Goal: Find contact information: Find contact information

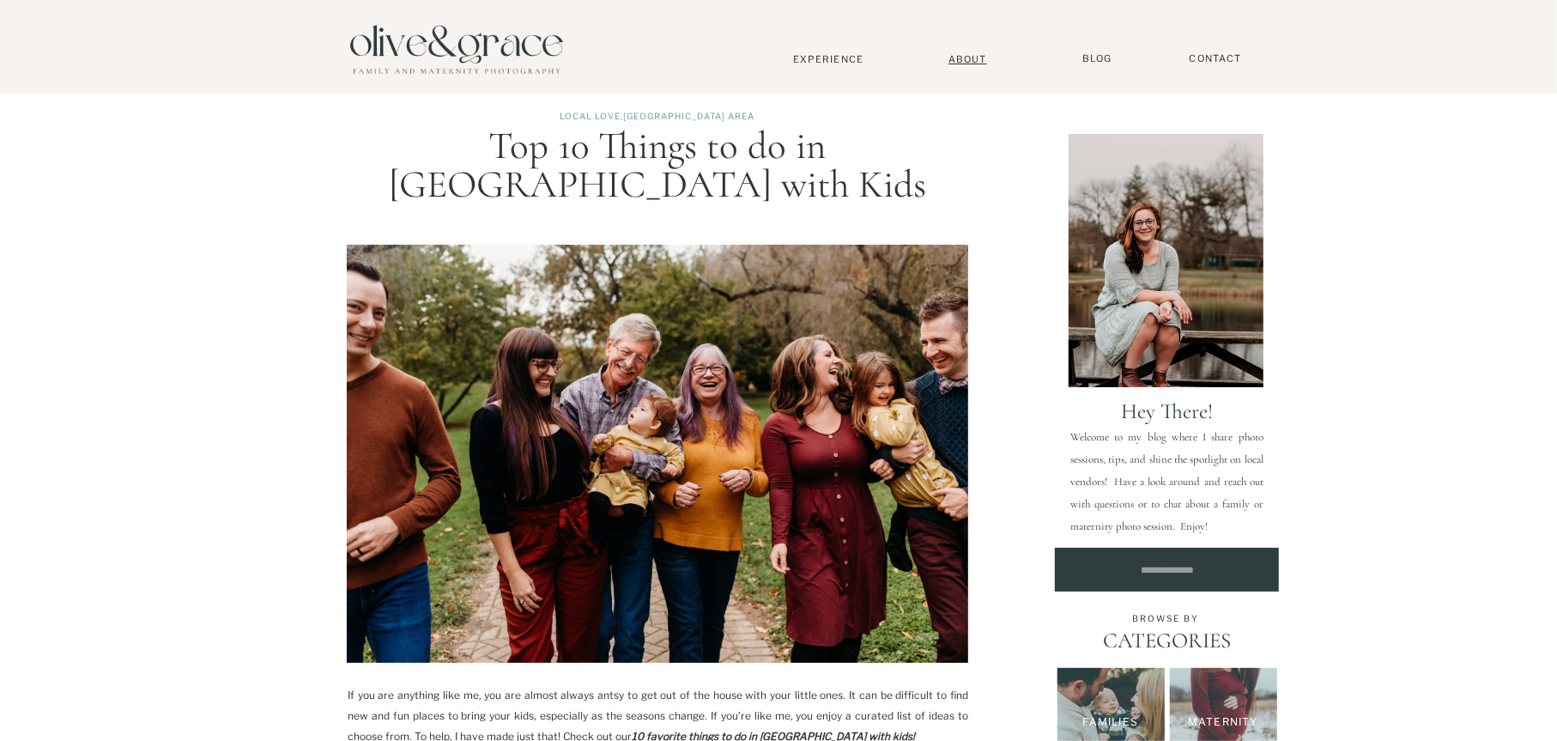
click at [966, 64] on nav "About" at bounding box center [968, 58] width 52 height 11
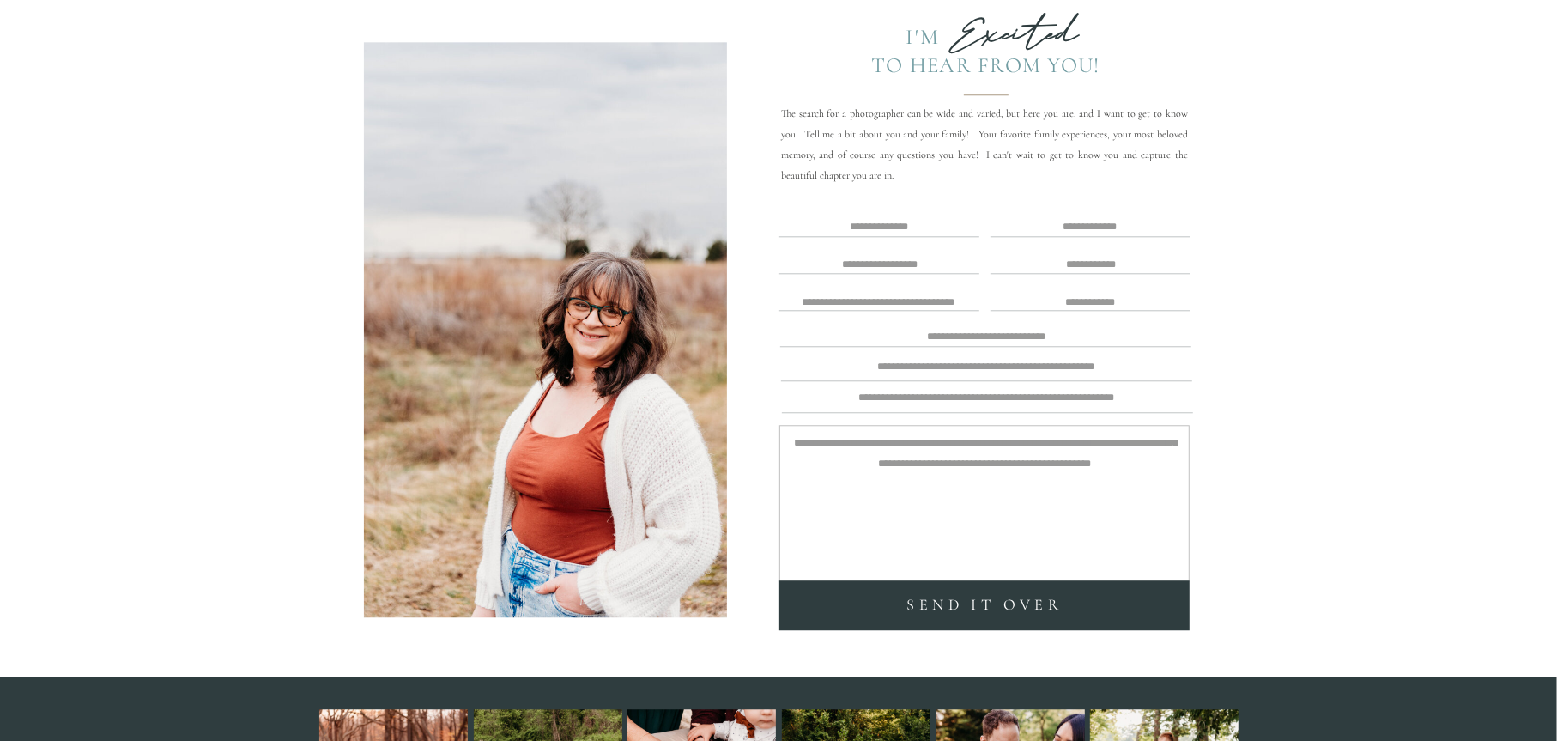
scroll to position [3912, 0]
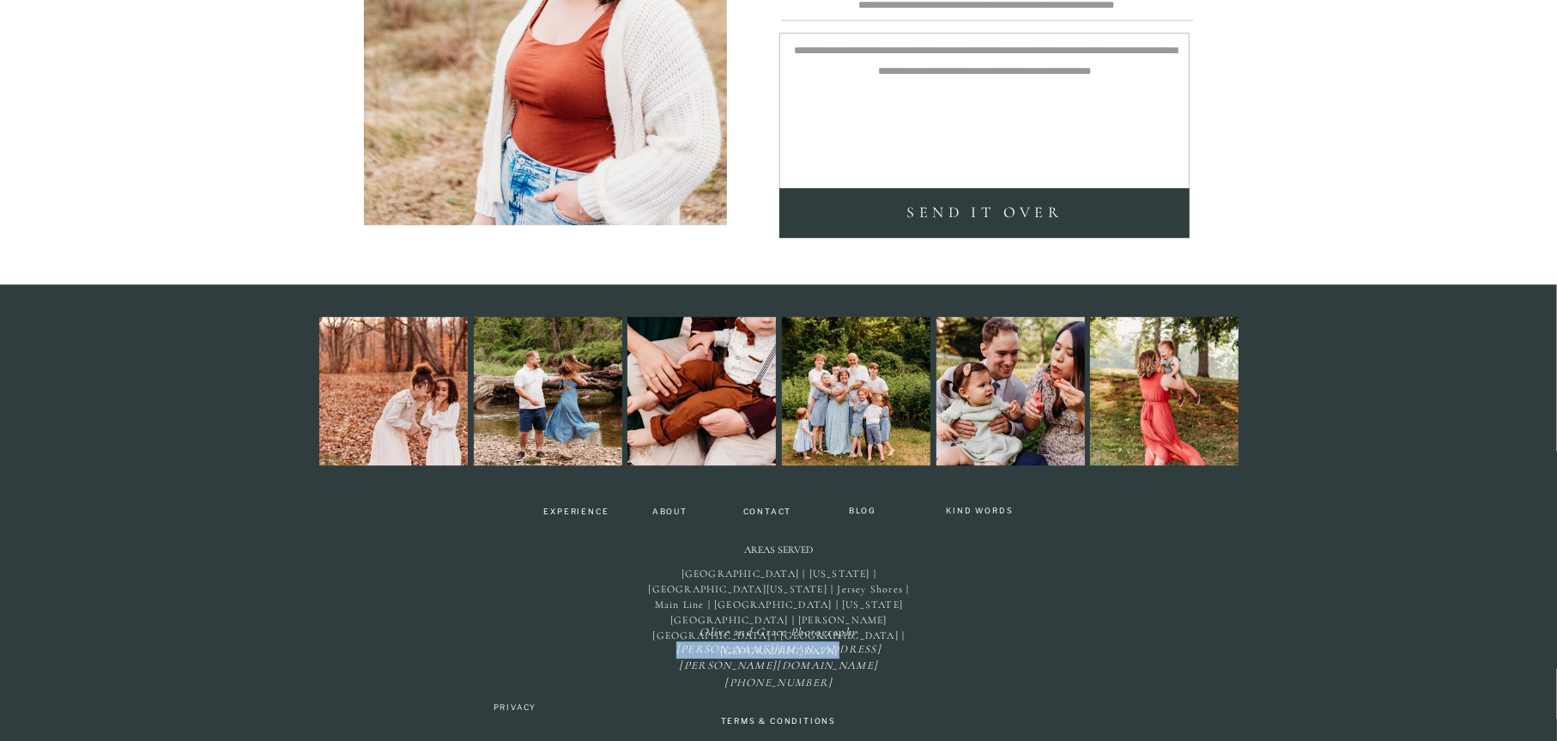
drag, startPoint x: 717, startPoint y: 646, endPoint x: 873, endPoint y: 646, distance: 156.2
click at [873, 646] on p "Olive and Grace Photography kristi@olive-grace.com (302) 220-0181" at bounding box center [779, 642] width 212 height 37
copy icon "[PERSON_NAME][EMAIL_ADDRESS][PERSON_NAME][DOMAIN_NAME]"
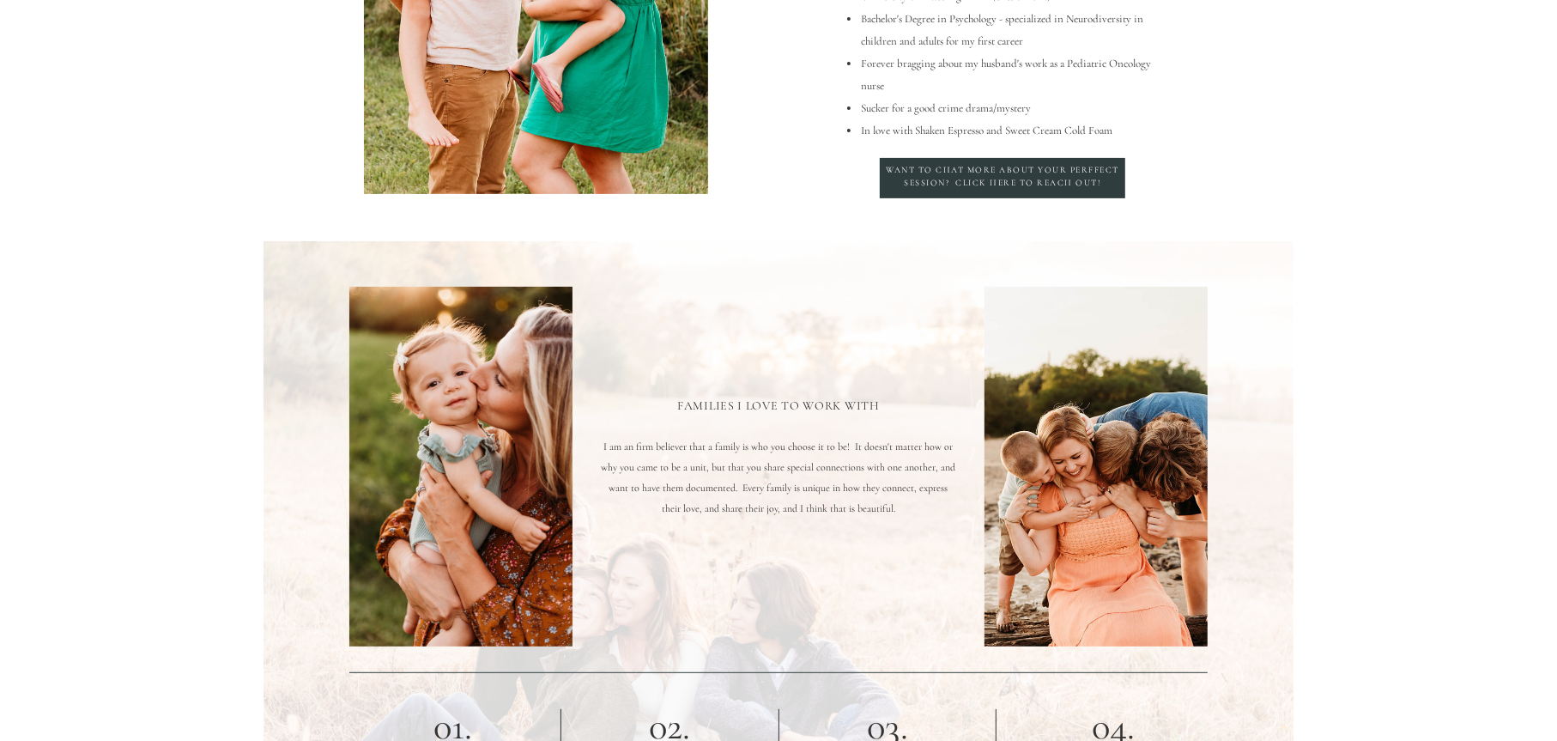
scroll to position [0, 0]
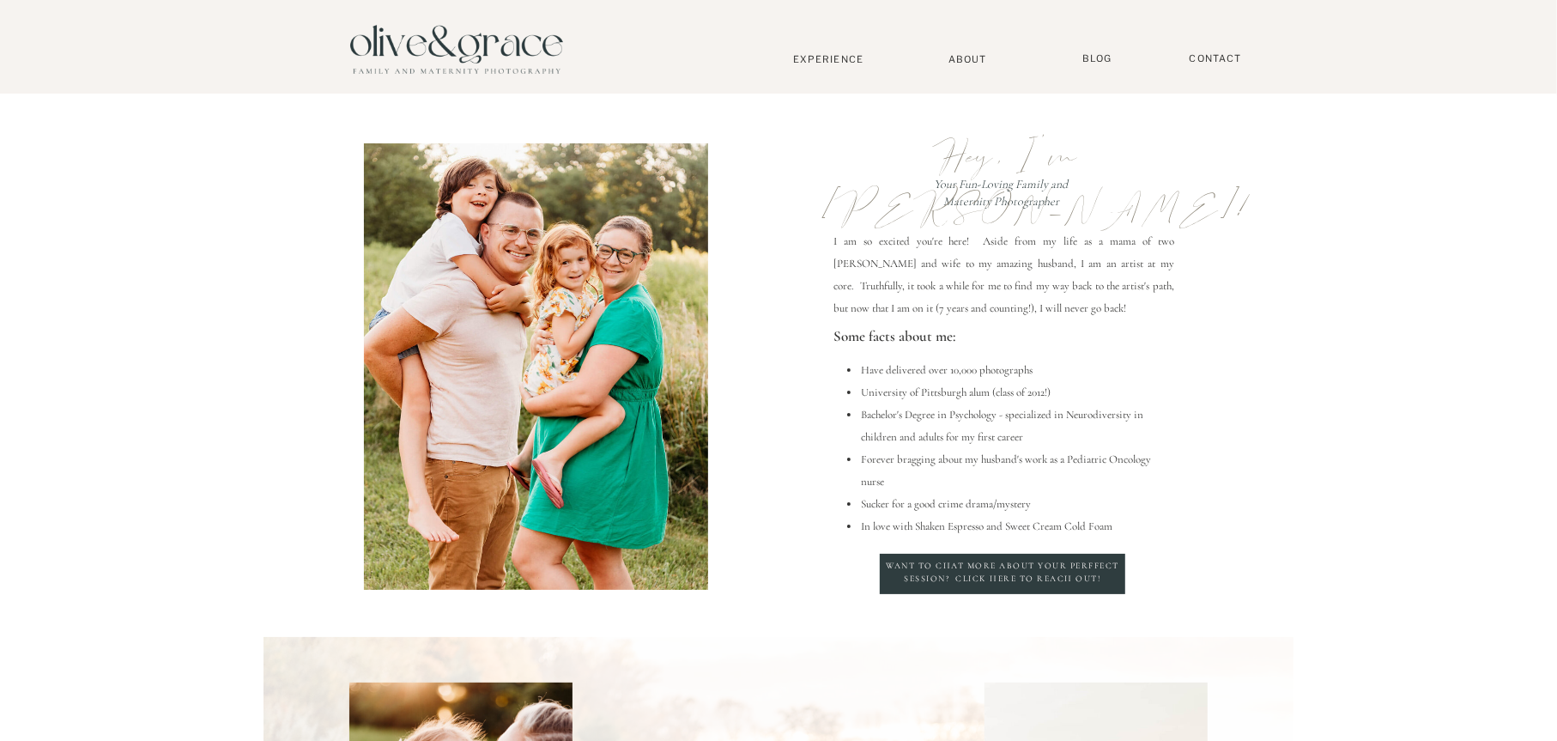
click at [525, 57] on div at bounding box center [457, 48] width 240 height 82
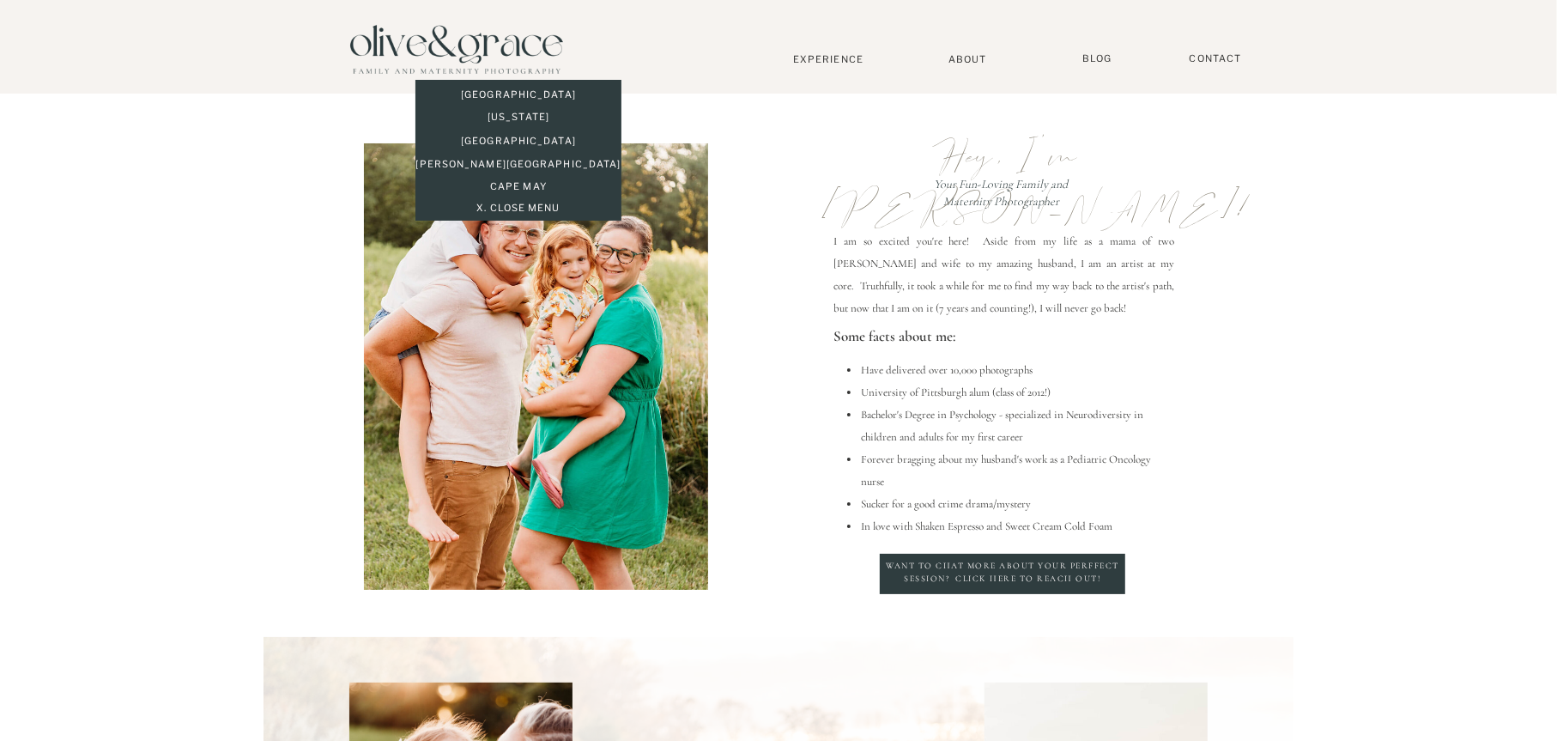
click at [527, 100] on p "[GEOGRAPHIC_DATA]" at bounding box center [519, 95] width 206 height 15
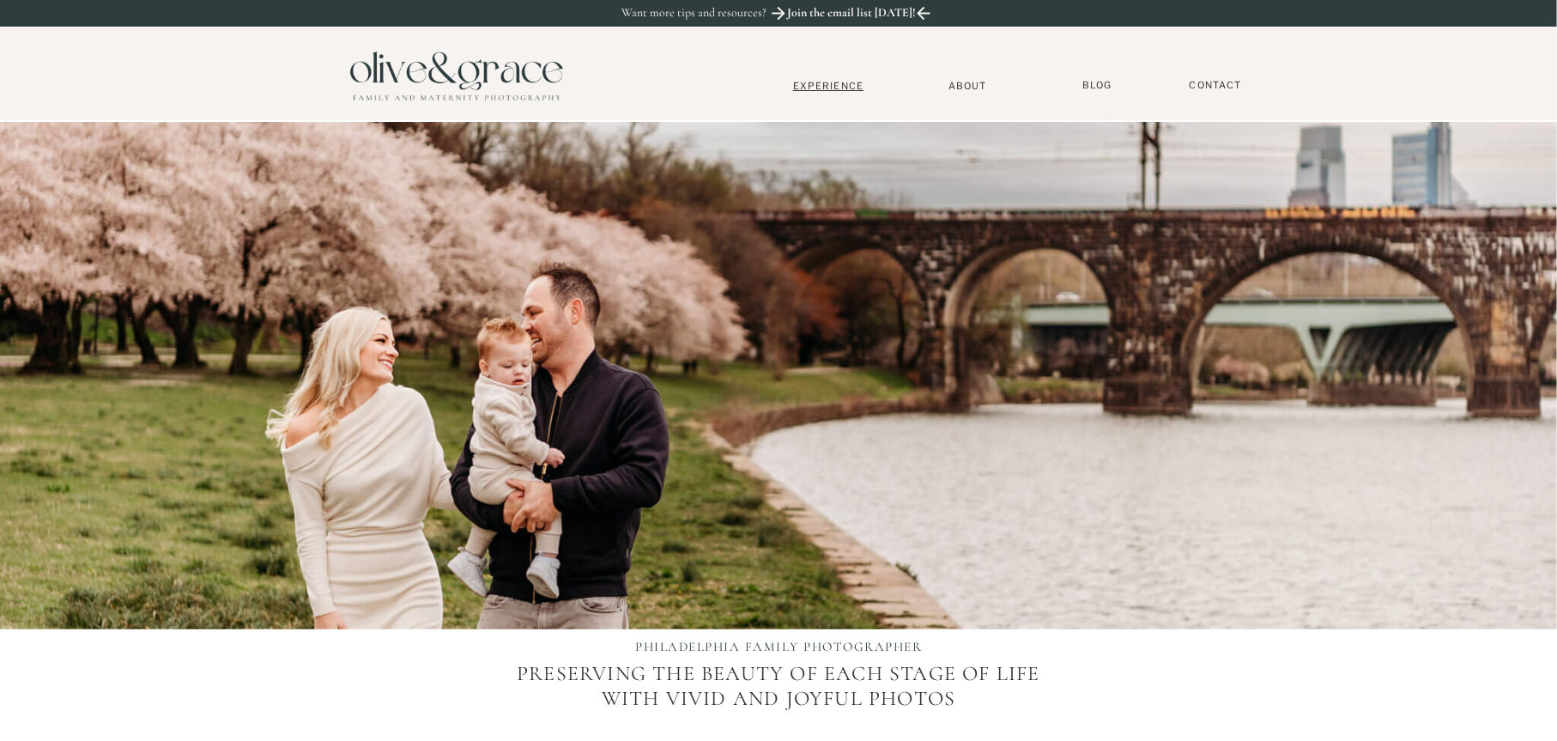
click at [823, 90] on nav "Experience" at bounding box center [828, 86] width 113 height 12
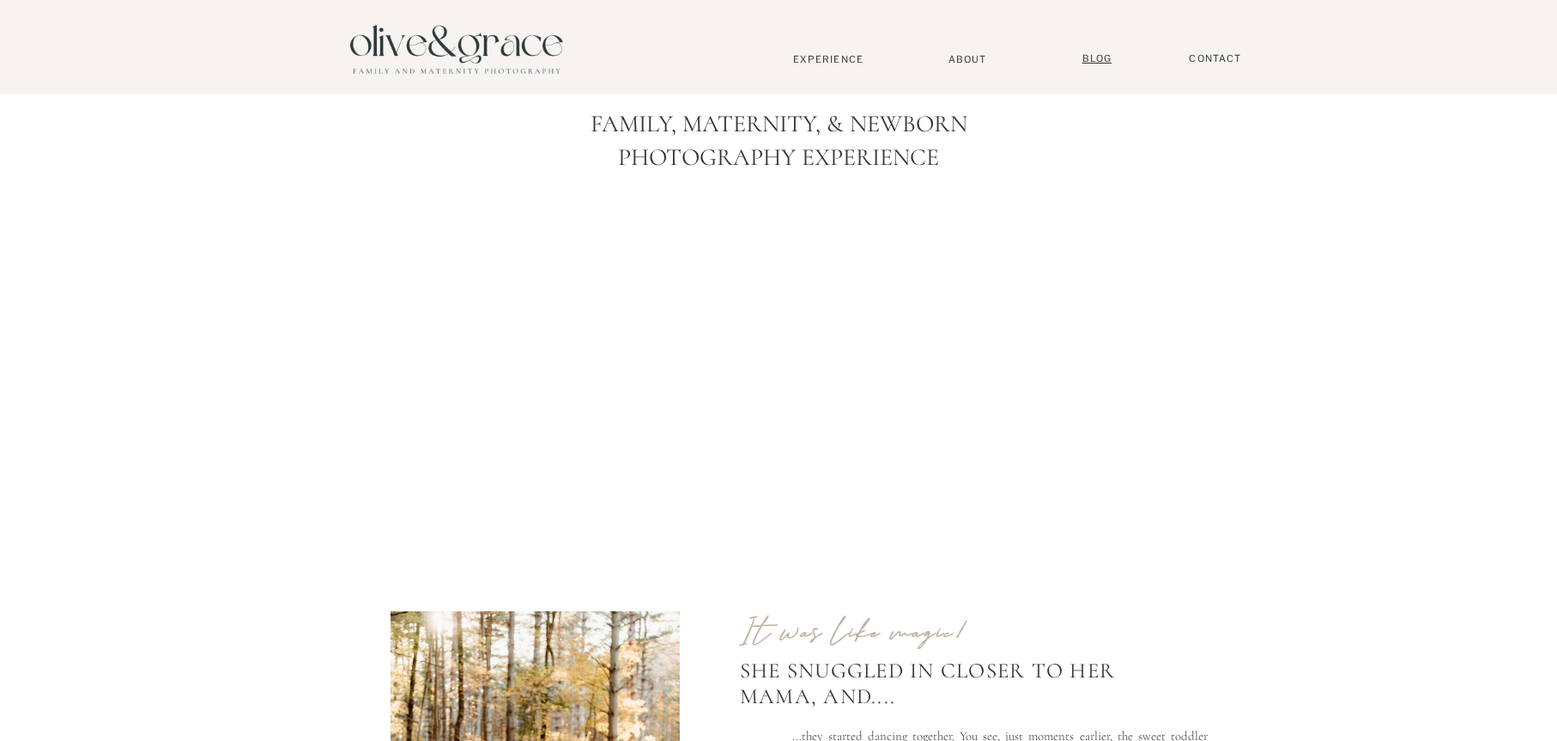
click at [1080, 64] on nav "BLOG" at bounding box center [1097, 58] width 43 height 13
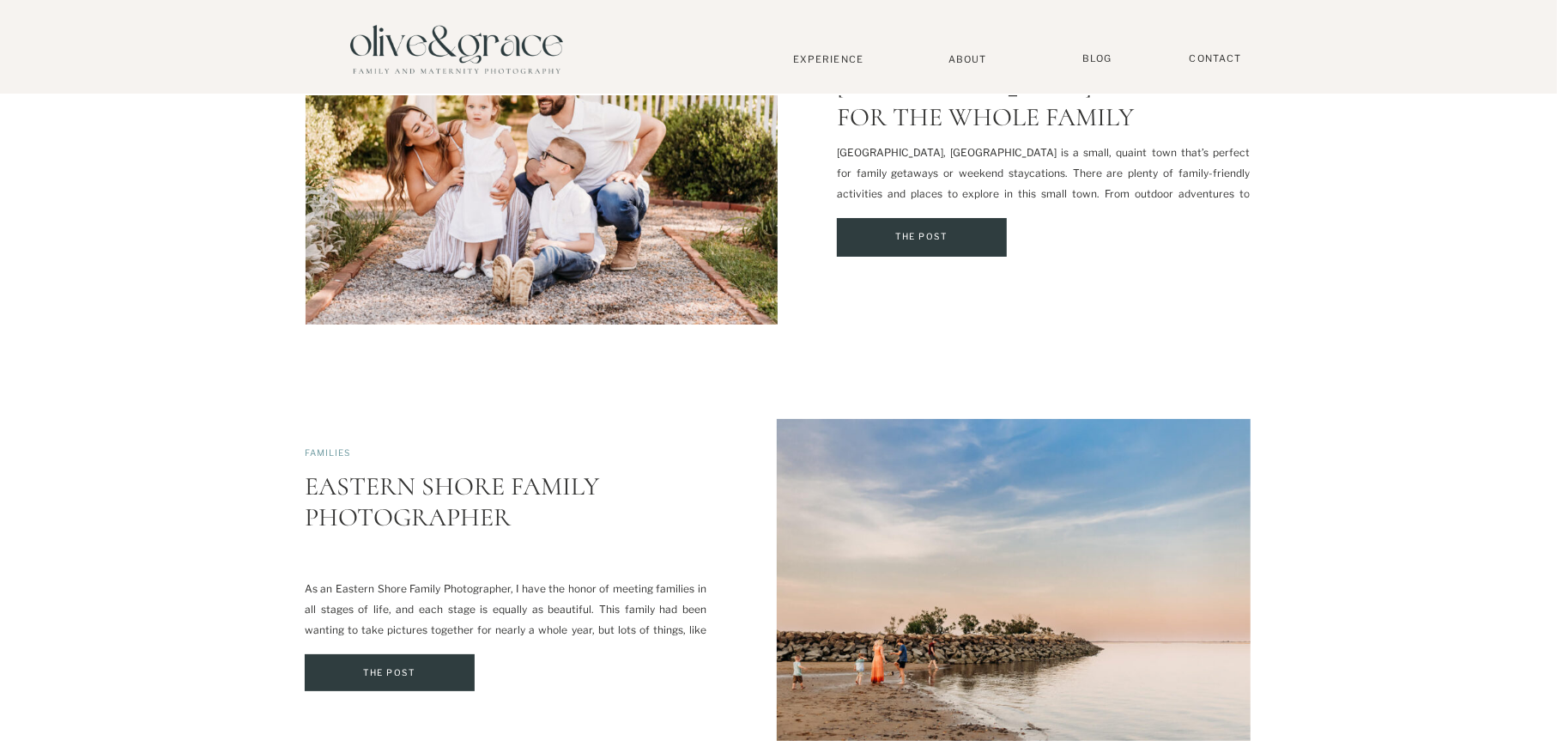
scroll to position [3262, 0]
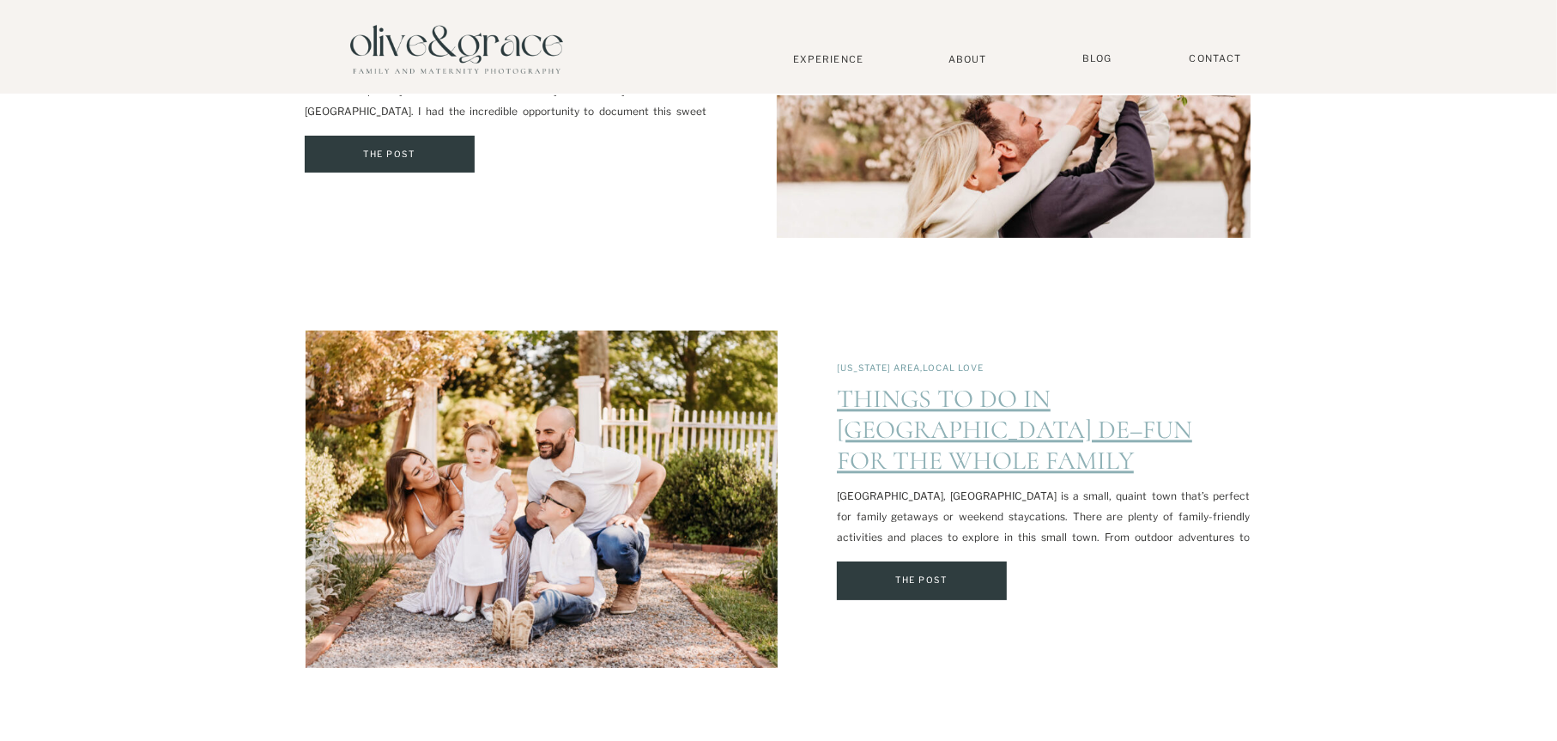
click at [1056, 411] on link "Things to do in [GEOGRAPHIC_DATA] DE–Fun for the Whole Family" at bounding box center [1014, 430] width 355 height 94
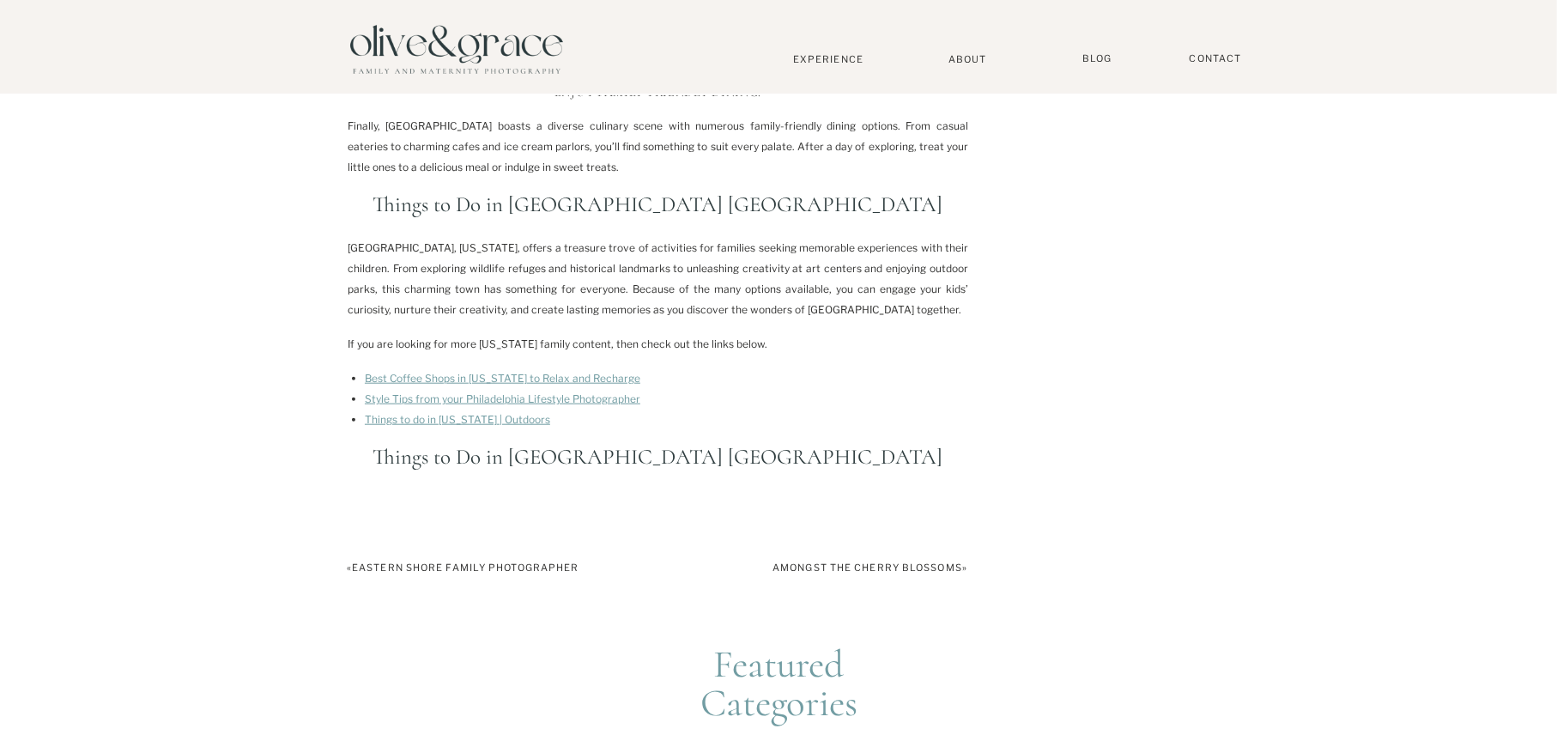
scroll to position [1631, 0]
